Goal: Information Seeking & Learning: Find contact information

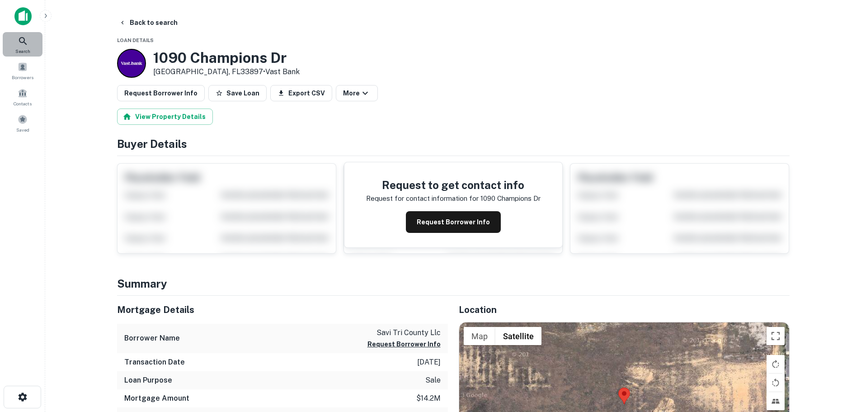
click at [24, 36] on icon at bounding box center [23, 41] width 11 height 11
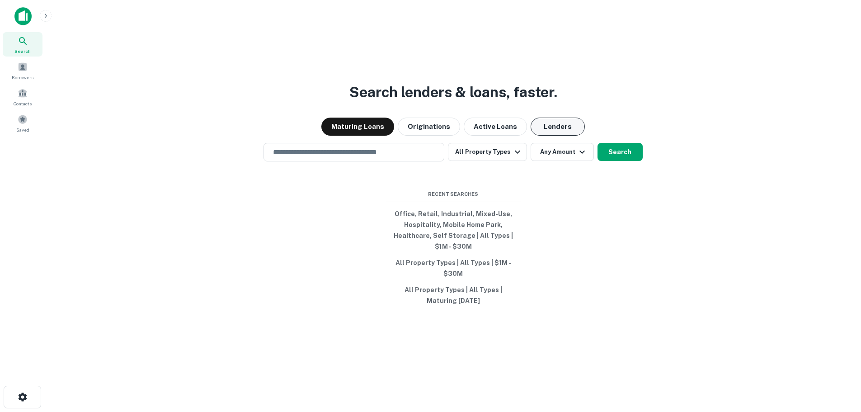
drag, startPoint x: 581, startPoint y: 121, endPoint x: 569, endPoint y: 124, distance: 12.9
click at [579, 122] on div "Maturing Loans Originations Active Loans Lenders" at bounding box center [453, 127] width 802 height 18
click at [569, 124] on button "Lenders" at bounding box center [558, 127] width 54 height 18
click at [396, 153] on input "text" at bounding box center [354, 152] width 173 height 10
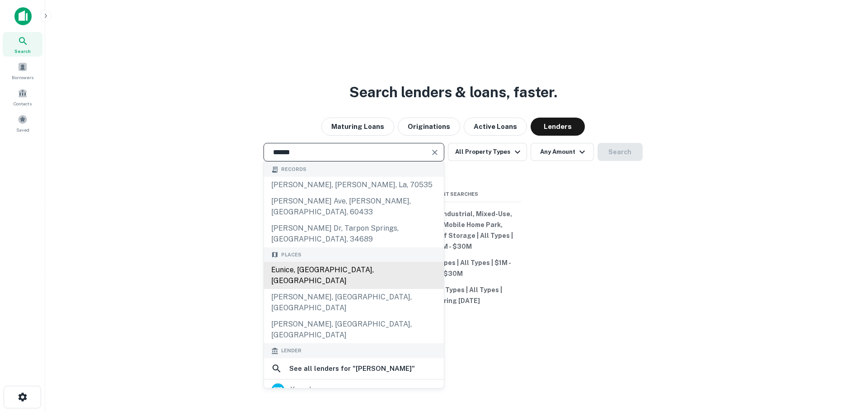
click at [379, 262] on div "Eunice, LA, USA" at bounding box center [354, 275] width 180 height 27
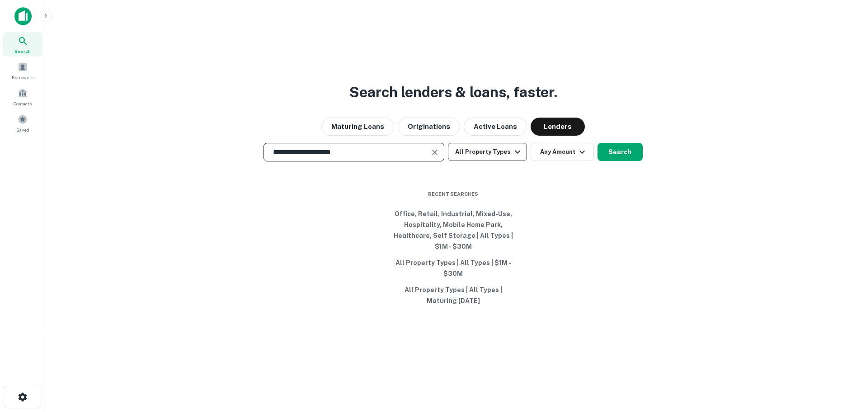
type input "**********"
click at [496, 149] on button "All Property Types" at bounding box center [487, 152] width 79 height 18
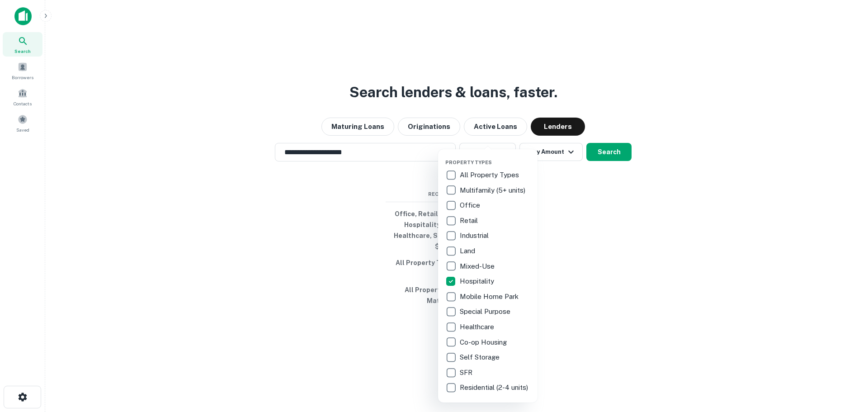
drag, startPoint x: 563, startPoint y: 208, endPoint x: 560, endPoint y: 203, distance: 6.3
click at [563, 208] on div at bounding box center [434, 206] width 868 height 412
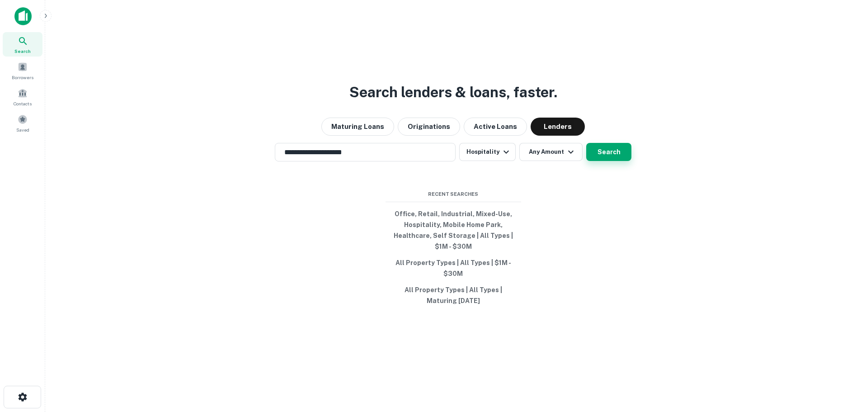
click at [598, 152] on button "Search" at bounding box center [608, 152] width 45 height 18
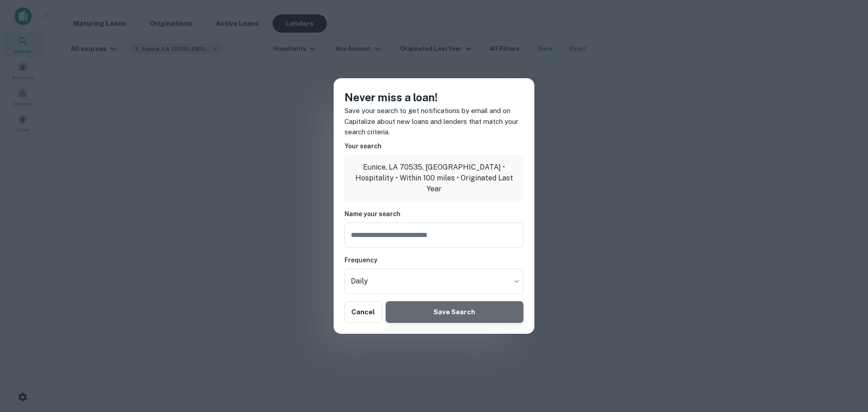
click at [425, 311] on button "Save Search" at bounding box center [455, 312] width 138 height 22
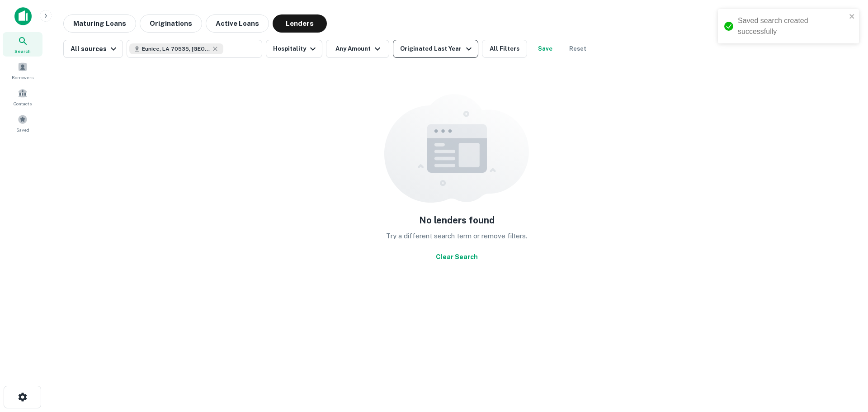
click at [463, 43] on icon "button" at bounding box center [468, 48] width 11 height 11
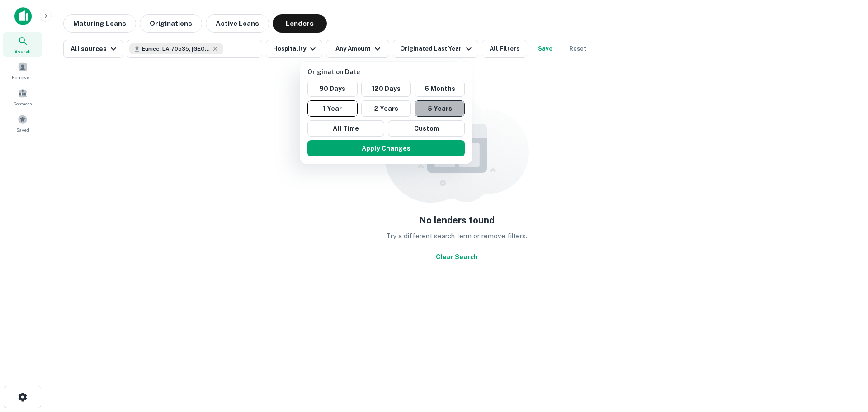
click at [425, 108] on button "5 Years" at bounding box center [440, 108] width 50 height 16
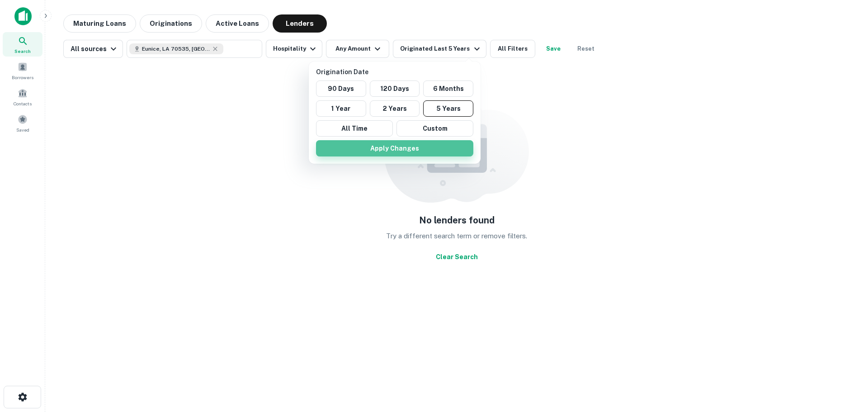
click at [404, 153] on button "Apply Changes" at bounding box center [394, 148] width 157 height 16
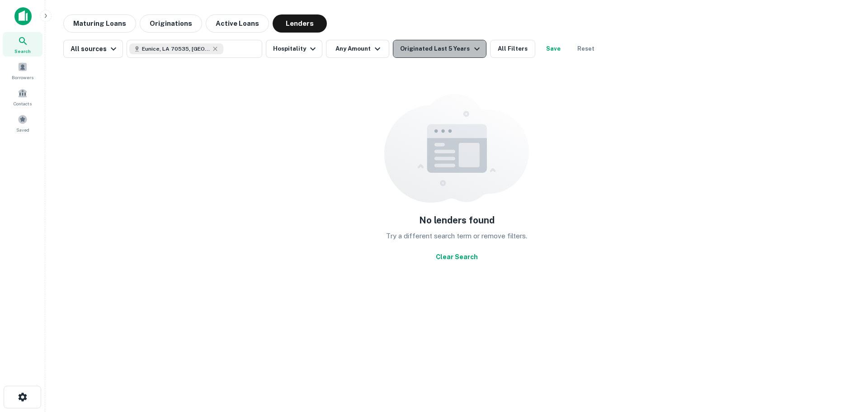
click at [445, 43] on div "Originated Last 5 Years" at bounding box center [441, 48] width 82 height 11
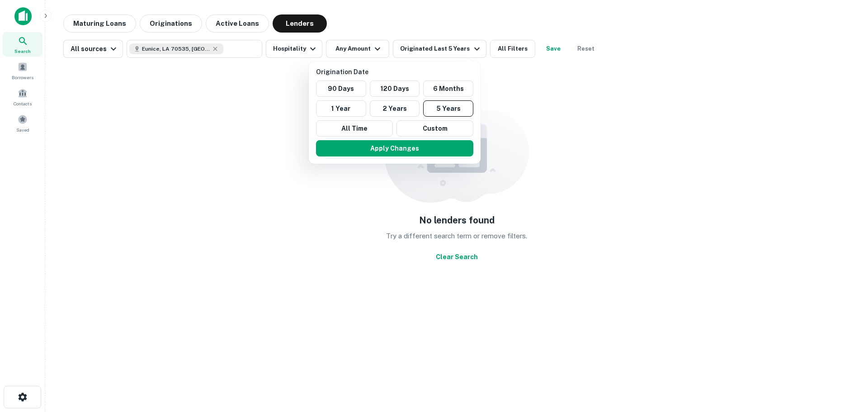
click at [208, 49] on div at bounding box center [434, 206] width 868 height 412
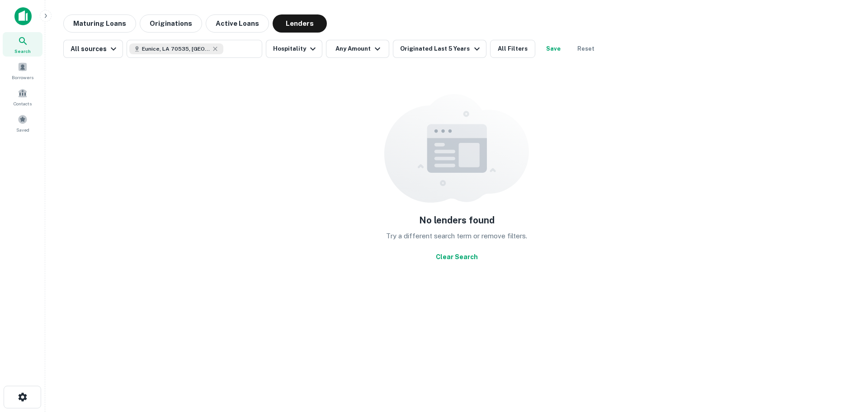
click at [212, 49] on icon at bounding box center [215, 48] width 7 height 7
type input "**********"
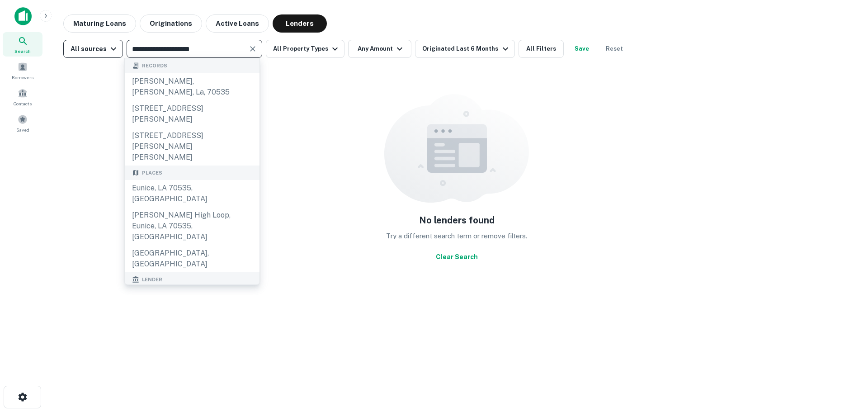
drag, startPoint x: 218, startPoint y: 47, endPoint x: 85, endPoint y: 45, distance: 133.0
click at [85, 45] on div "**********" at bounding box center [346, 49] width 566 height 18
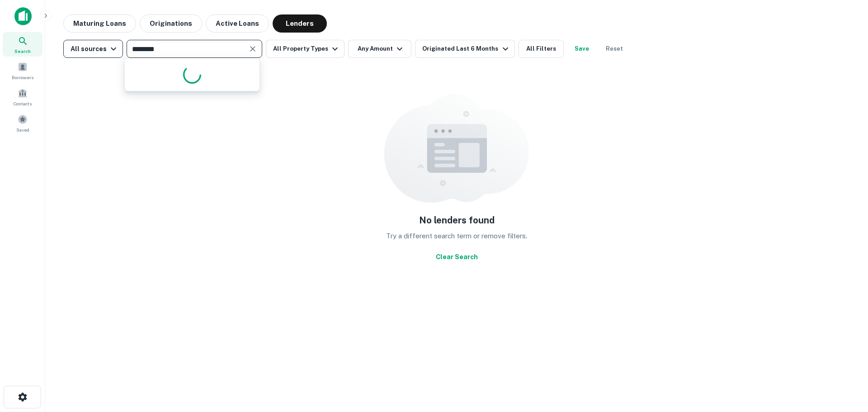
type input "*********"
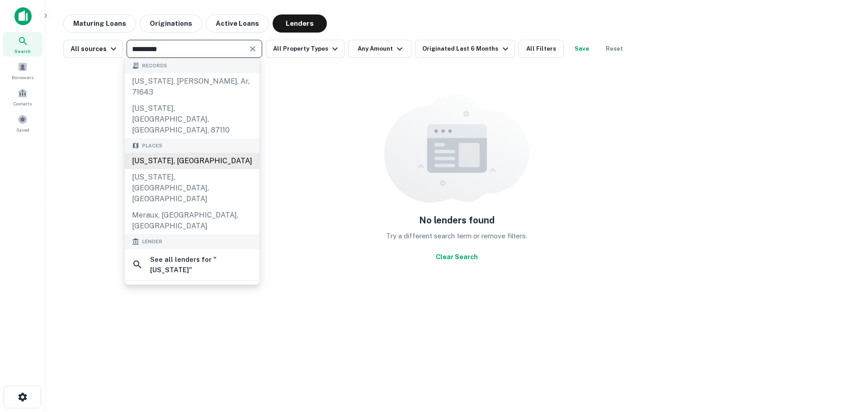
click at [161, 153] on div "[US_STATE], [GEOGRAPHIC_DATA]" at bounding box center [192, 161] width 135 height 16
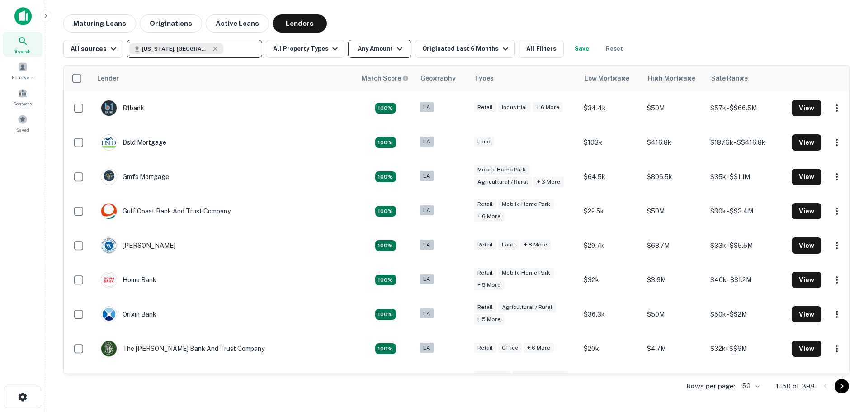
click at [381, 46] on button "Any Amount" at bounding box center [379, 49] width 63 height 18
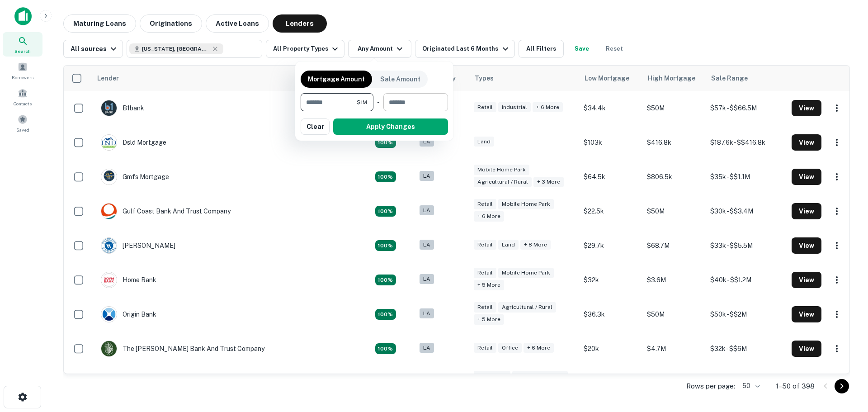
type input "*******"
click at [410, 108] on input "number" at bounding box center [412, 102] width 58 height 18
type input "*******"
click at [395, 127] on button "Apply Changes" at bounding box center [390, 126] width 115 height 16
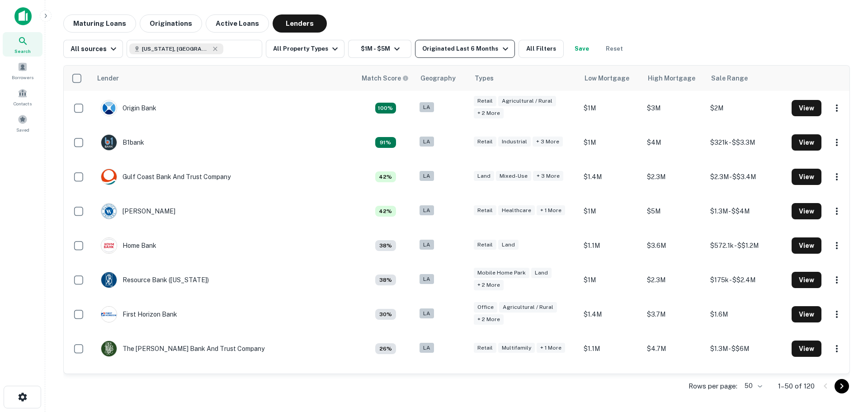
click at [484, 52] on div "Originated Last 6 Months" at bounding box center [466, 48] width 88 height 11
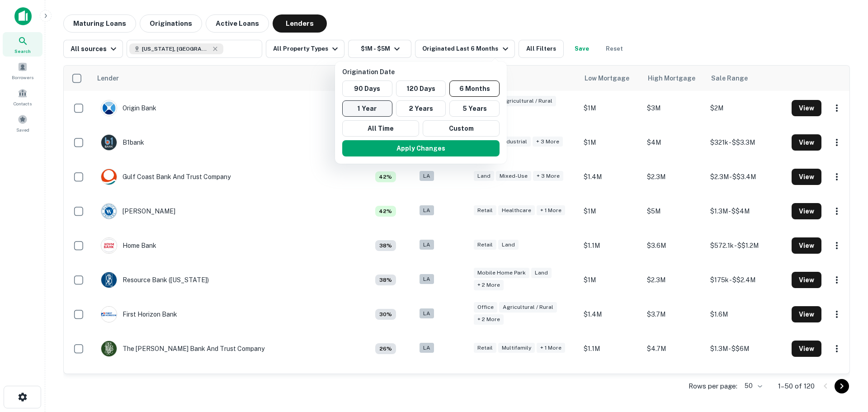
click at [385, 104] on button "1 Year" at bounding box center [367, 108] width 50 height 16
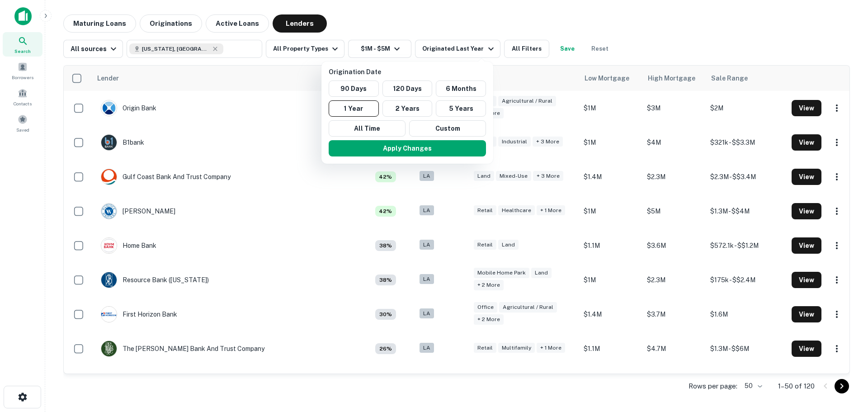
click at [323, 50] on div at bounding box center [434, 206] width 868 height 412
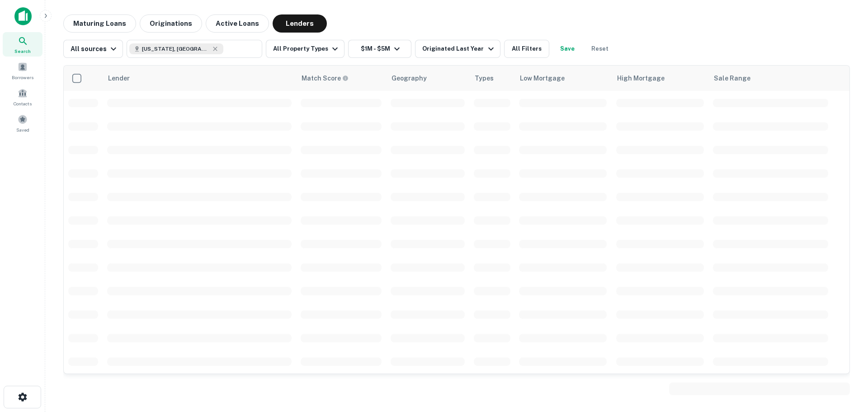
click at [302, 53] on div "Origination Date 90 Days 120 Days 6 Months 1 Year 2 Years 5 Years All Time Cust…" at bounding box center [434, 206] width 868 height 412
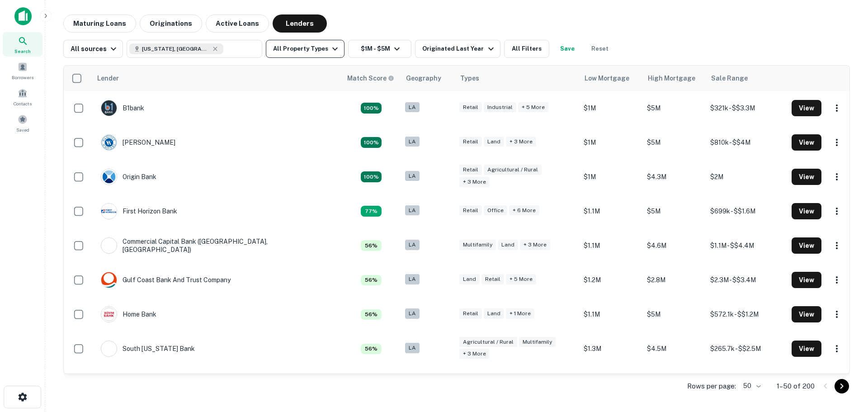
click at [303, 47] on button "All Property Types" at bounding box center [305, 49] width 79 height 18
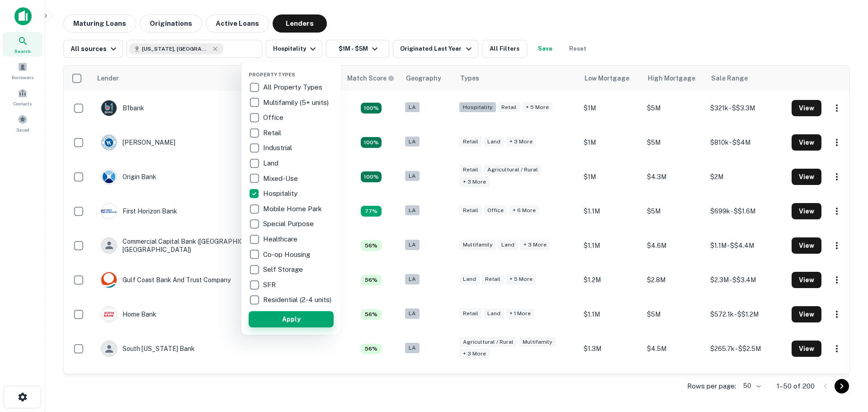
click at [279, 326] on button "Apply" at bounding box center [291, 319] width 85 height 16
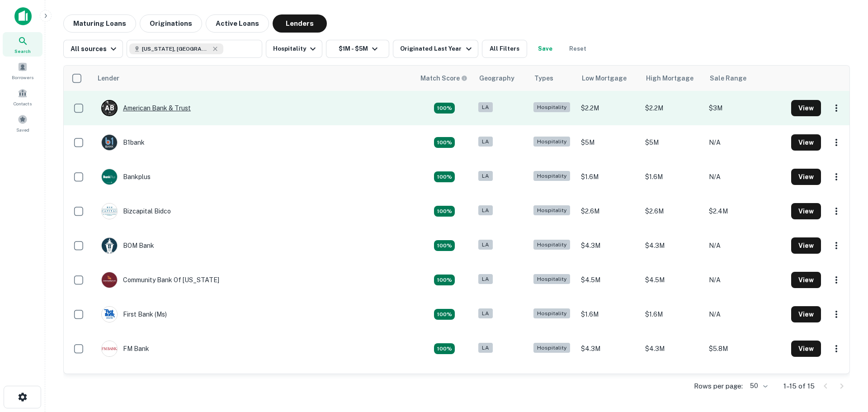
click at [148, 107] on div "A B American Bank & Trust" at bounding box center [146, 108] width 90 height 16
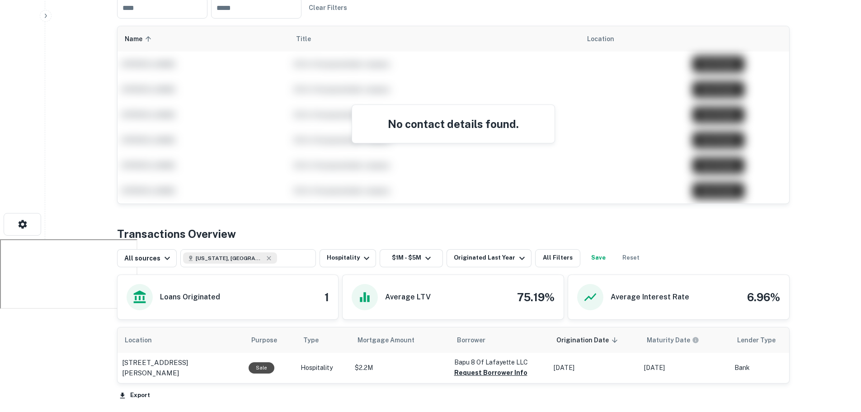
scroll to position [250, 0]
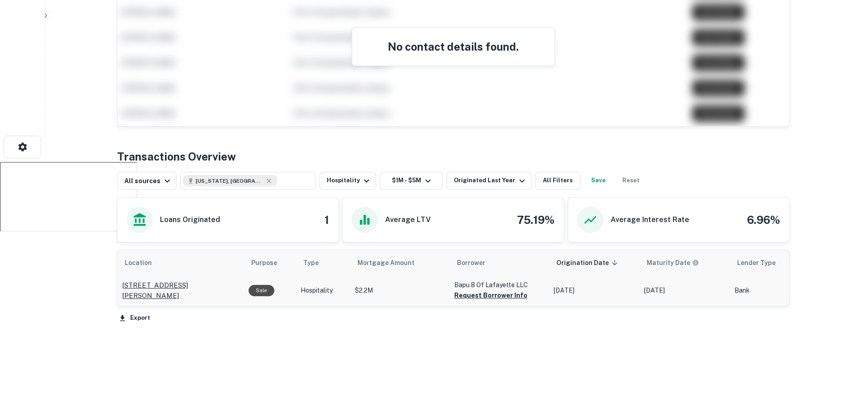
click at [217, 285] on p "2225 Nw Evangeline Trwy Lafayette, LA70501" at bounding box center [181, 290] width 118 height 21
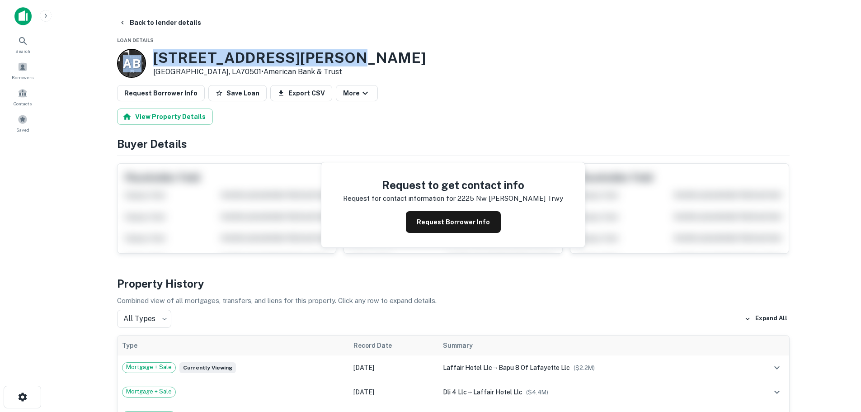
drag, startPoint x: 340, startPoint y: 56, endPoint x: 183, endPoint y: 43, distance: 157.9
click at [154, 56] on h3 "[STREET_ADDRESS][PERSON_NAME]" at bounding box center [289, 57] width 273 height 17
drag, startPoint x: 154, startPoint y: 56, endPoint x: 337, endPoint y: 60, distance: 183.2
click at [337, 60] on div "A B [STREET_ADDRESS][PERSON_NAME] • American Bank & Trust" at bounding box center [453, 63] width 673 height 29
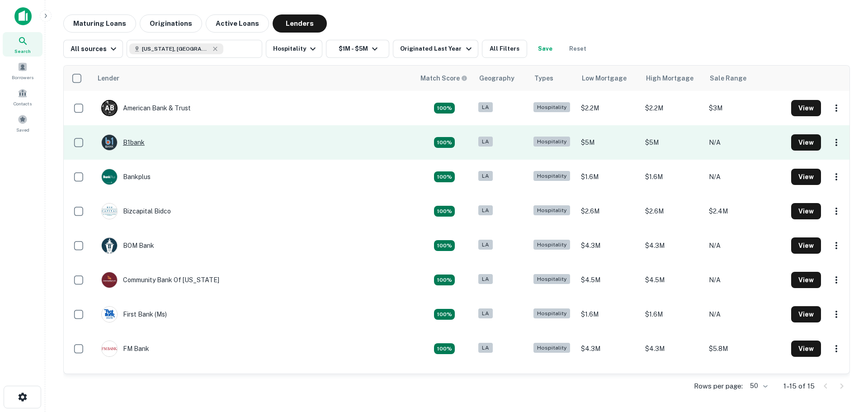
click at [137, 142] on div "B1bank" at bounding box center [122, 142] width 43 height 16
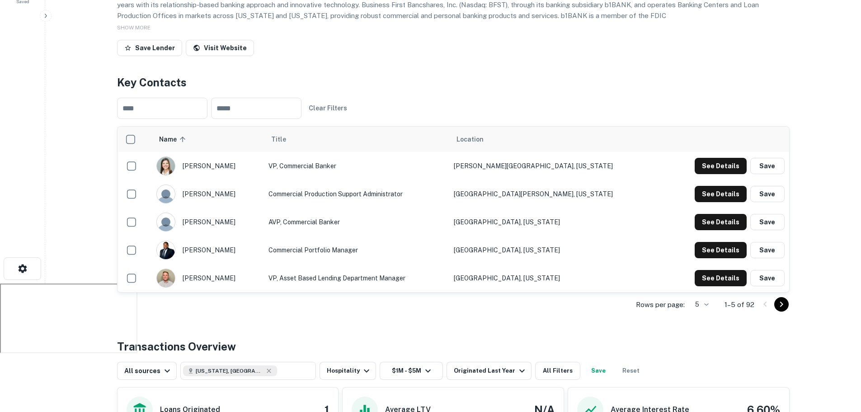
scroll to position [136, 0]
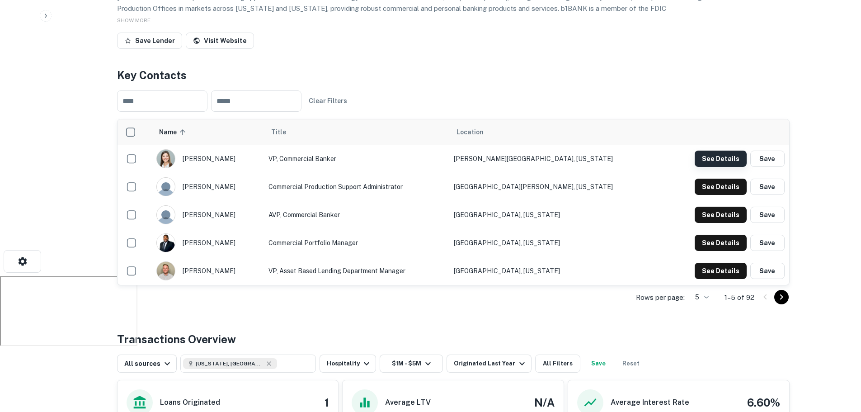
click at [713, 159] on button "See Details" at bounding box center [721, 159] width 52 height 16
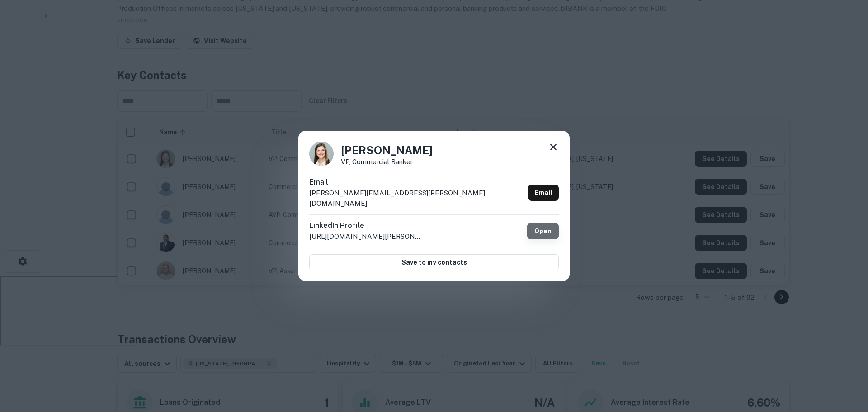
click at [547, 223] on link "Open" at bounding box center [543, 231] width 32 height 16
drag, startPoint x: 546, startPoint y: 156, endPoint x: 551, endPoint y: 153, distance: 5.3
click at [550, 154] on div "Angelle David VP, Commercial Banker Email angelle.david@b1bank.com Email Linked…" at bounding box center [433, 206] width 271 height 151
click at [551, 152] on icon at bounding box center [553, 147] width 11 height 11
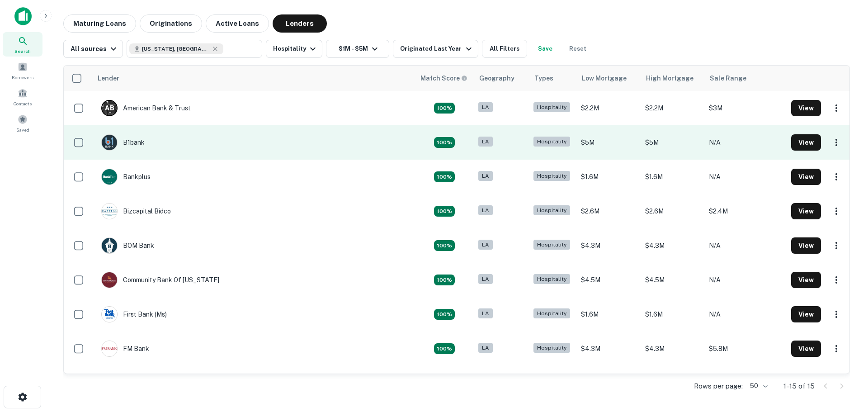
click at [319, 146] on td "B1bank" at bounding box center [253, 142] width 323 height 34
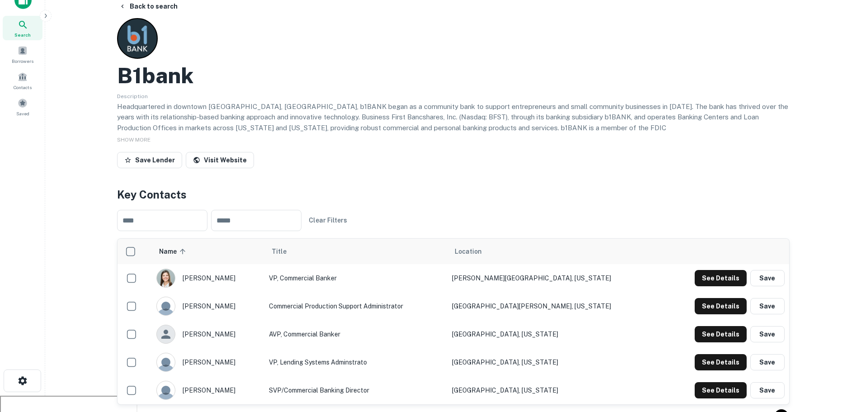
scroll to position [45, 0]
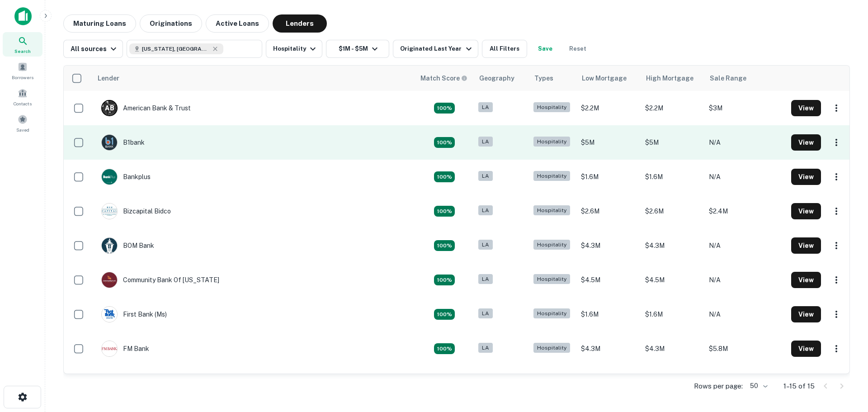
click at [586, 145] on td "$5M" at bounding box center [608, 142] width 64 height 34
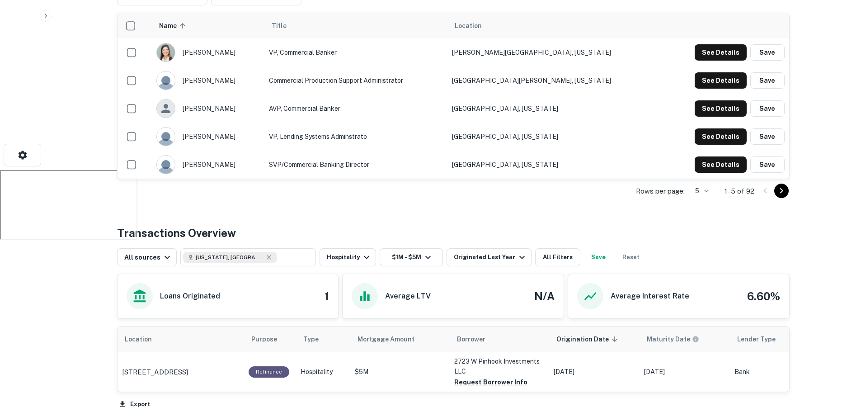
scroll to position [328, 0]
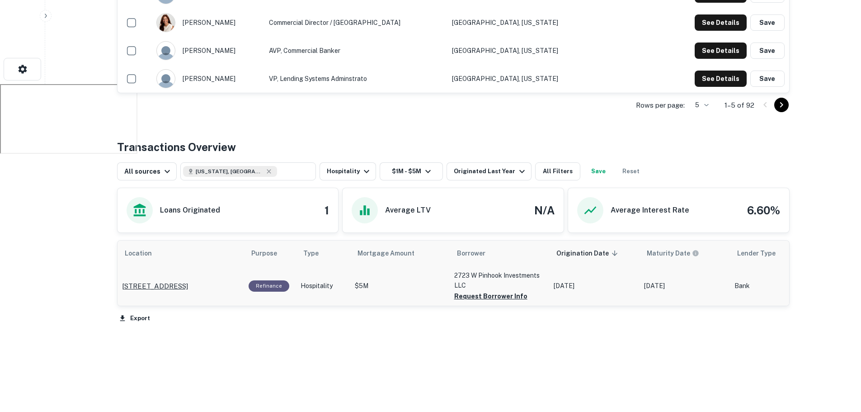
click at [130, 283] on p "2723 W Pinhook Rd Lafayette, LA70508" at bounding box center [155, 286] width 66 height 11
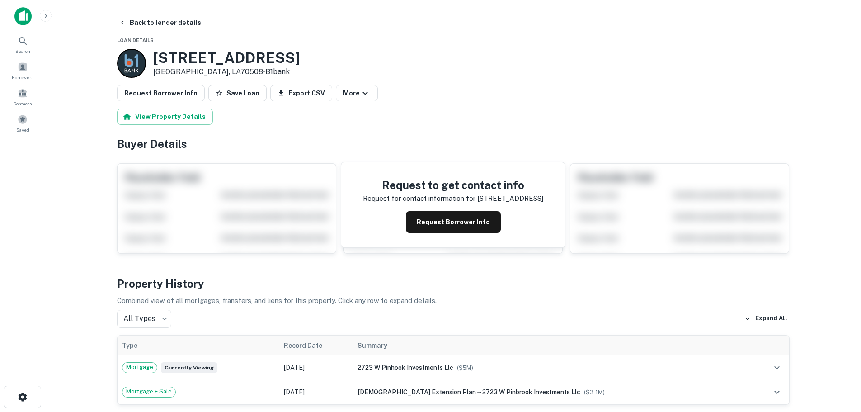
drag, startPoint x: 330, startPoint y: 64, endPoint x: 151, endPoint y: 56, distance: 178.8
click at [151, 56] on div "2723 W PINHOOK RD Lafayette, LA70508 • B1bank" at bounding box center [453, 63] width 673 height 29
copy h3 "2723 W PINHOOK RD"
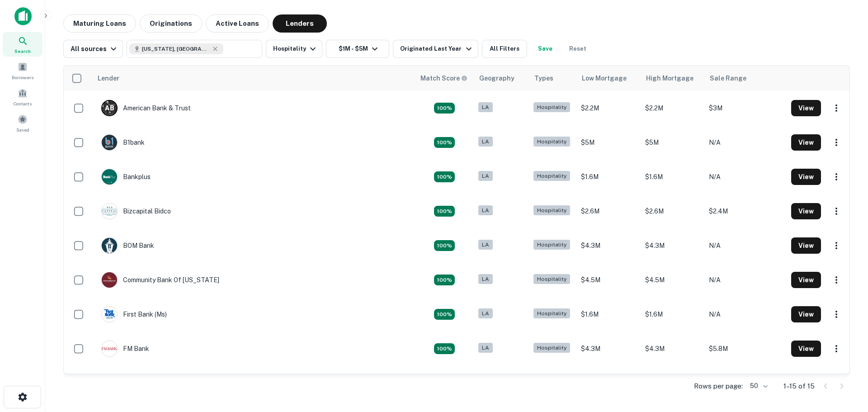
click at [40, 268] on div "Search Borrowers Contacts Saved" at bounding box center [22, 192] width 45 height 384
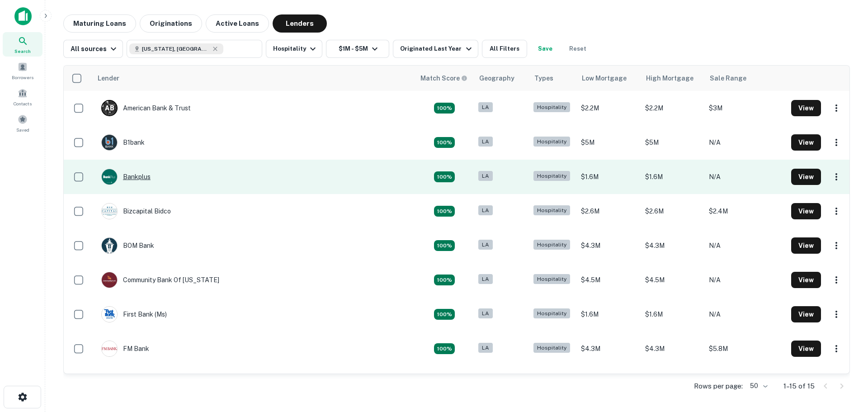
click at [143, 177] on div "Bankplus" at bounding box center [125, 177] width 49 height 16
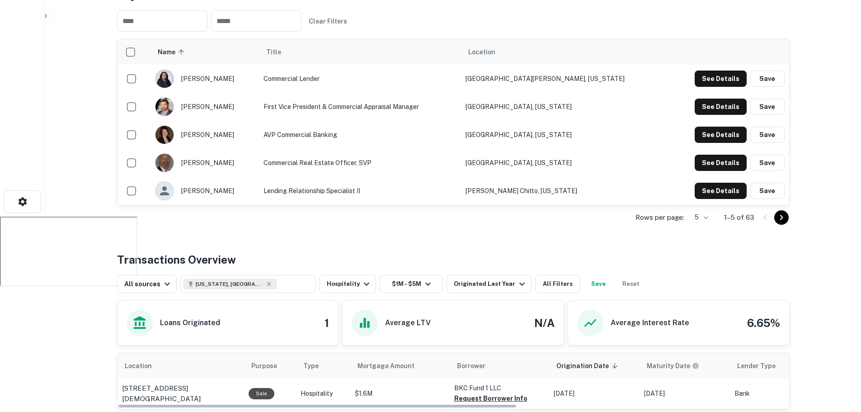
scroll to position [271, 0]
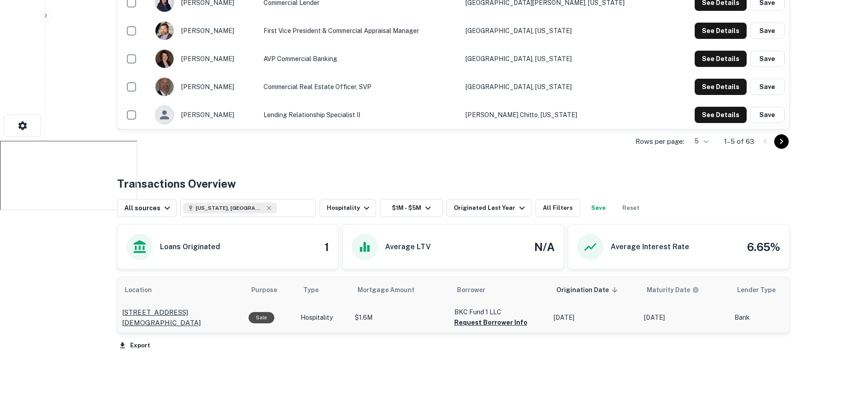
drag, startPoint x: 118, startPoint y: 309, endPoint x: 151, endPoint y: 325, distance: 37.2
click at [151, 325] on td "[STREET_ADDRESS][DEMOGRAPHIC_DATA]" at bounding box center [181, 317] width 127 height 30
copy p "[STREET_ADDRESS][DEMOGRAPHIC_DATA]"
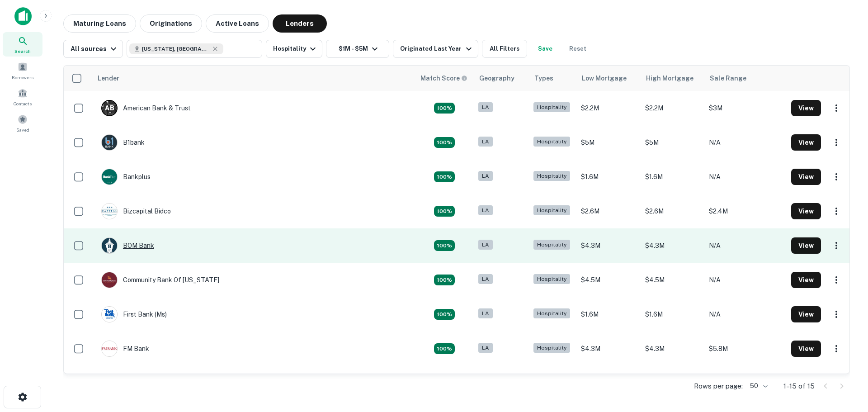
click at [139, 247] on div "BOM Bank" at bounding box center [127, 245] width 53 height 16
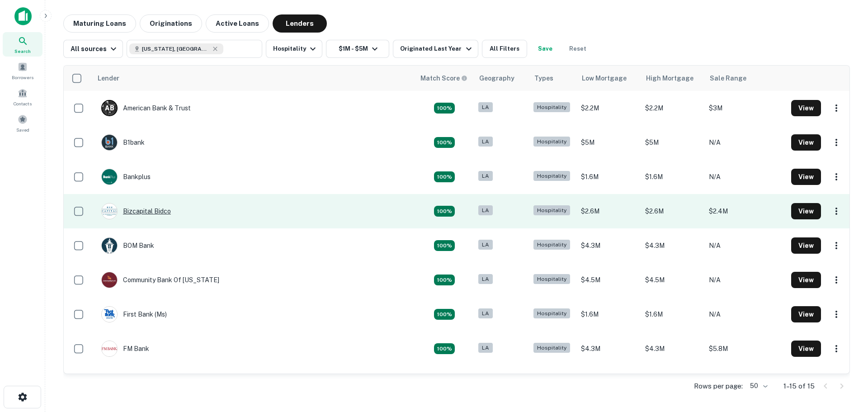
click at [168, 213] on div "Bizcapital Bidco" at bounding box center [136, 211] width 70 height 16
